Goal: Transaction & Acquisition: Purchase product/service

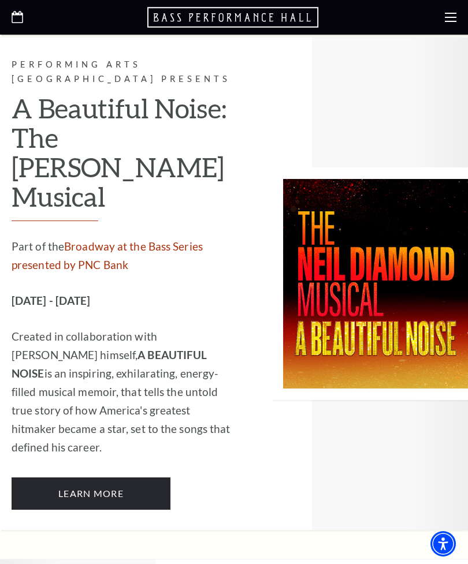
scroll to position [2632, 0]
click at [40, 478] on link "Learn More" at bounding box center [91, 494] width 159 height 32
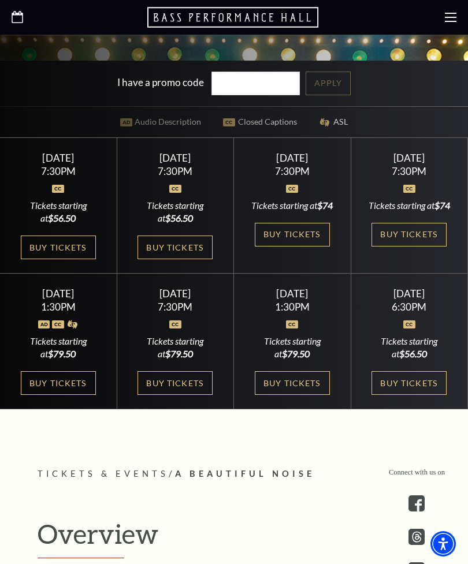
scroll to position [700, 0]
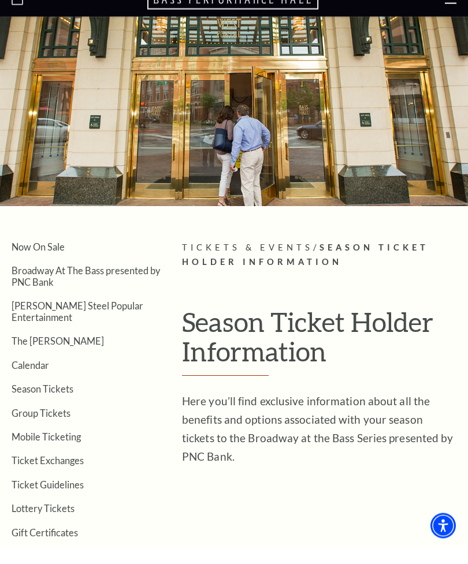
scroll to position [21, 0]
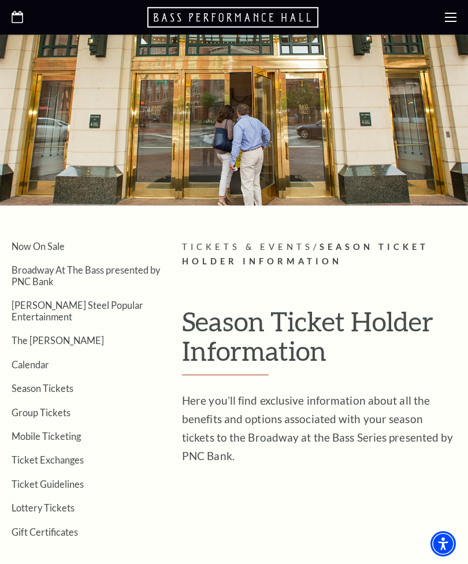
click at [27, 243] on link "Now On Sale" at bounding box center [38, 246] width 53 height 11
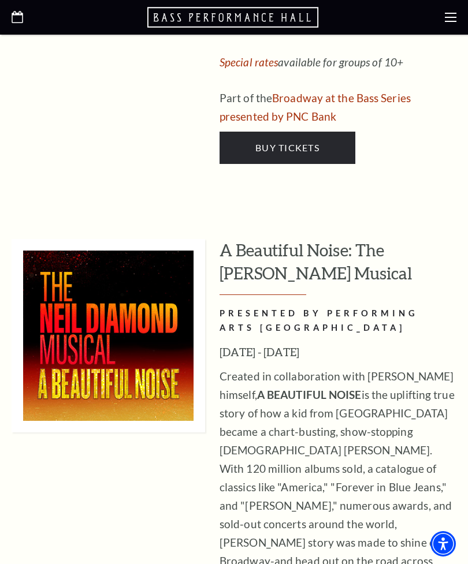
scroll to position [3531, 0]
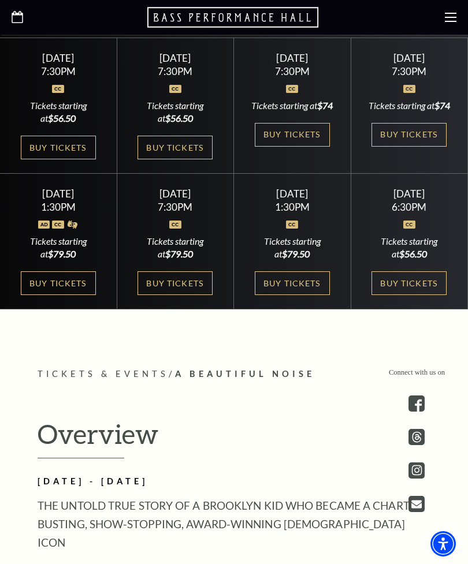
scroll to position [525, 0]
